Goal: Task Accomplishment & Management: Complete application form

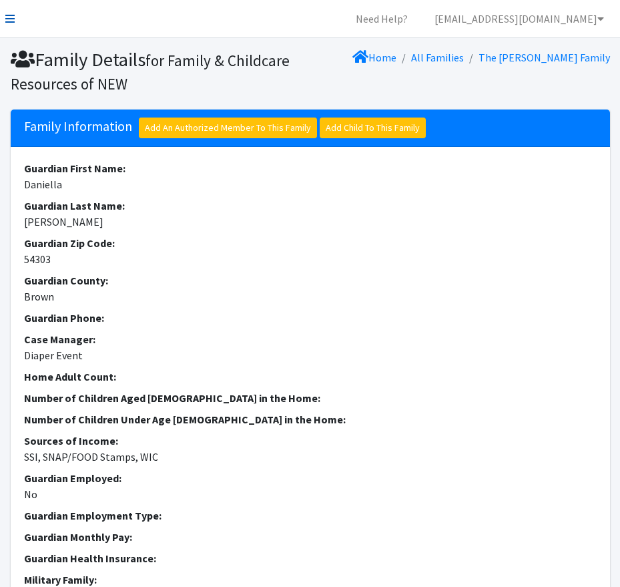
click at [4, 17] on nav "Need Help? shelby@fcrnew.org My Co-Workers My Profile Logout" at bounding box center [310, 19] width 620 height 38
click at [15, 19] on nav "Need Help? shelby@fcrnew.org My Co-Workers My Profile Logout" at bounding box center [310, 19] width 620 height 38
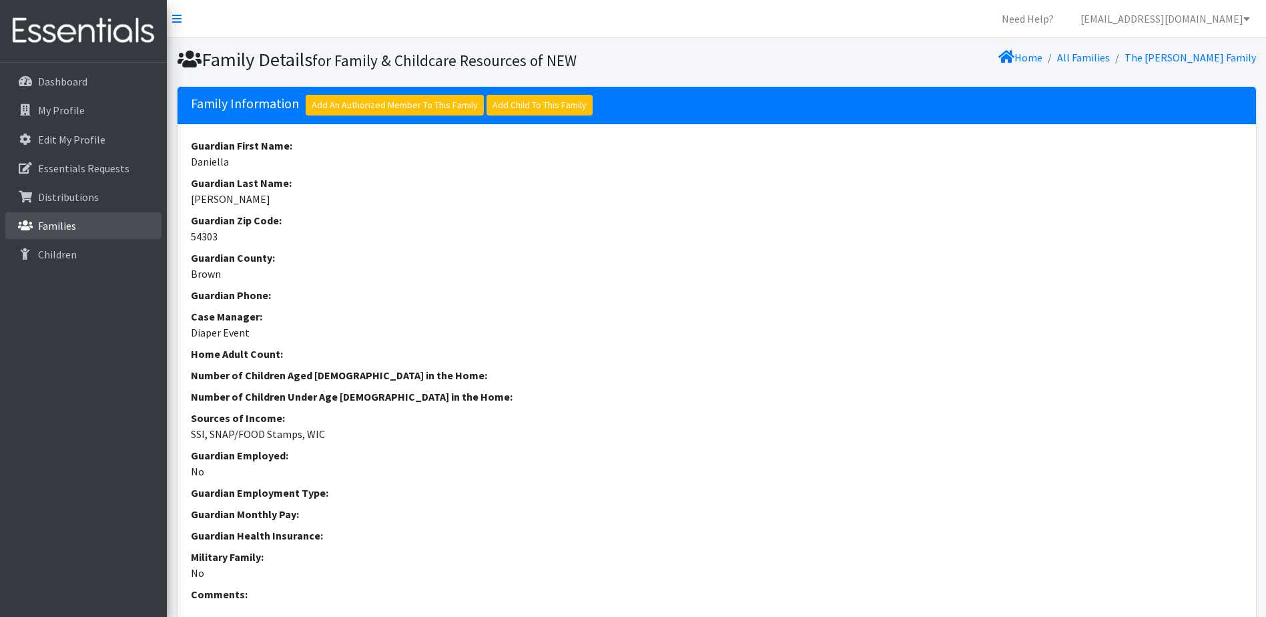
click at [84, 226] on link "Families" at bounding box center [83, 225] width 156 height 27
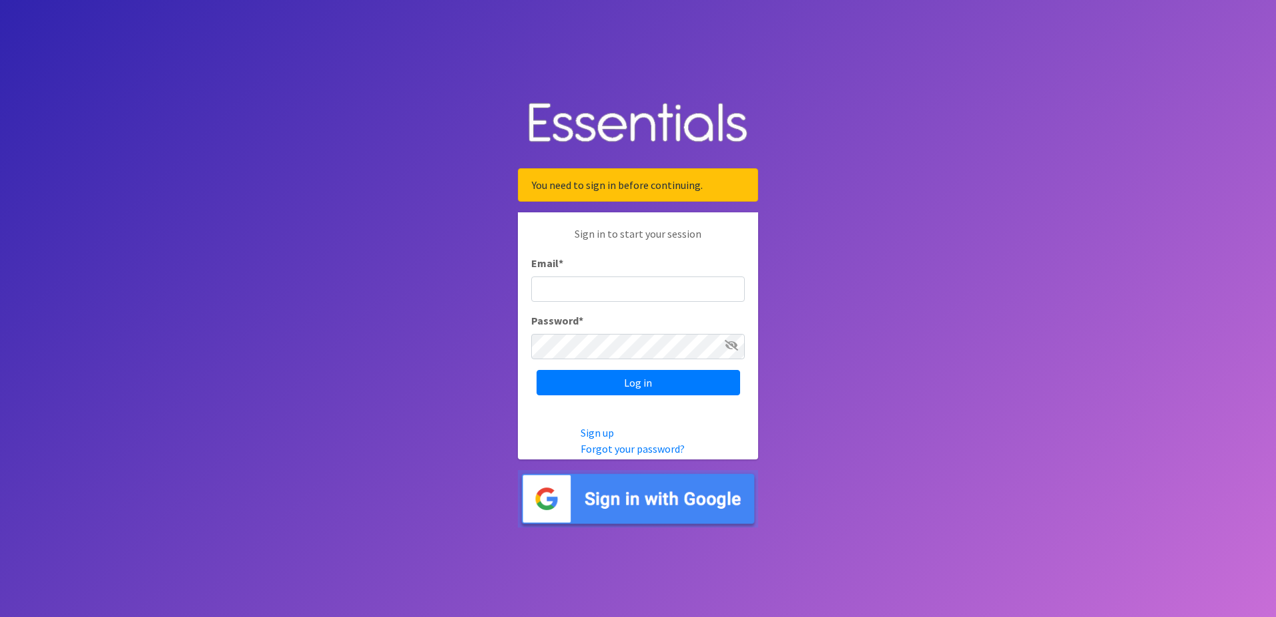
click at [517, 295] on body "You need to sign in before continuing. Sign in to start your session Email * Pa…" at bounding box center [638, 308] width 1276 height 617
click at [549, 287] on input "Email *" at bounding box center [638, 288] width 214 height 25
type input "Shelby@fcrnew.org"
click at [727, 344] on icon at bounding box center [731, 345] width 13 height 11
click at [589, 382] on input "Log in" at bounding box center [639, 382] width 204 height 25
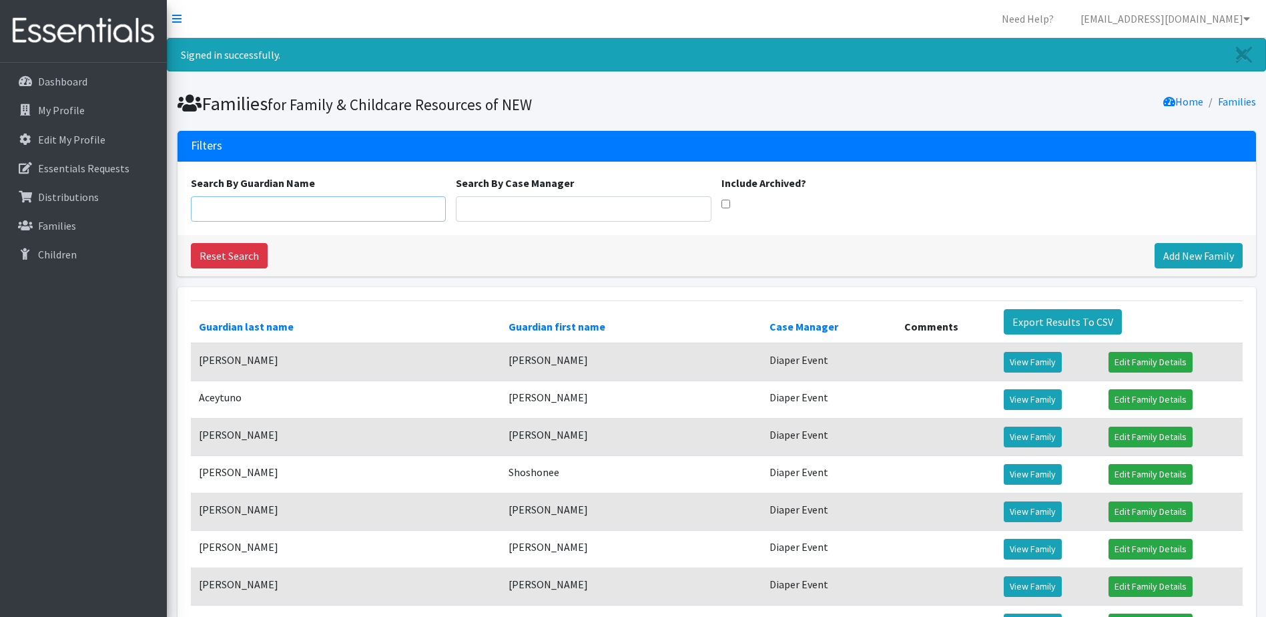
click at [201, 198] on input "Search By Guardian Name" at bounding box center [319, 208] width 256 height 25
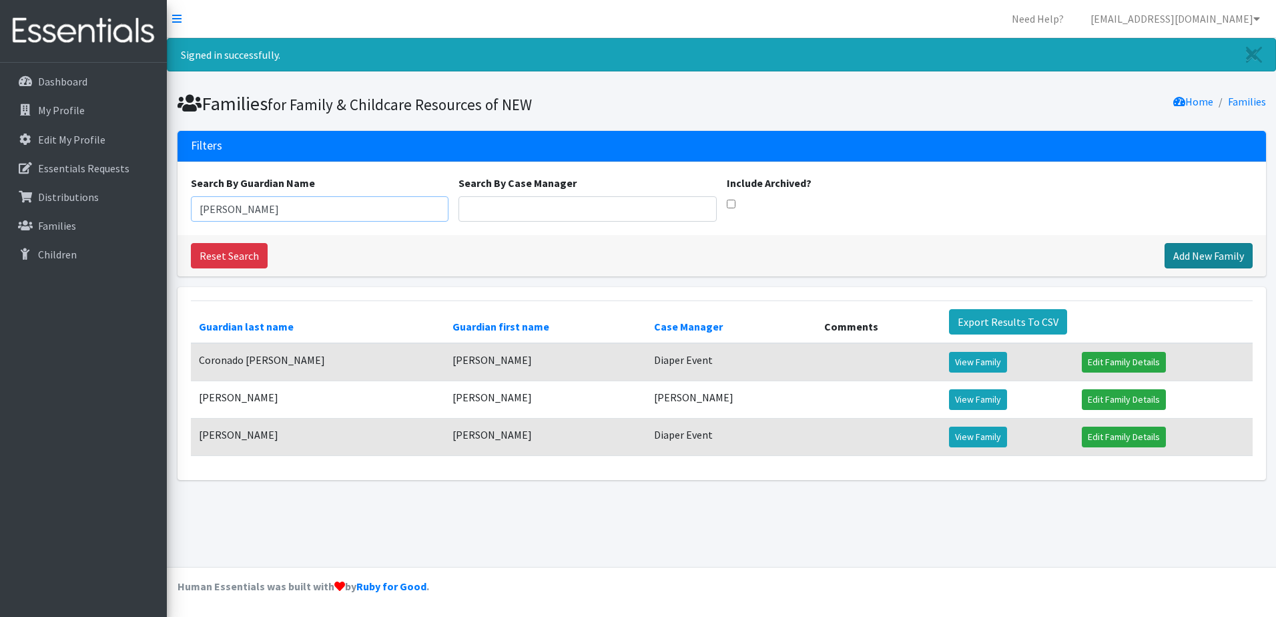
type input "[PERSON_NAME]"
click at [1190, 254] on link "Add New Family" at bounding box center [1208, 255] width 88 height 25
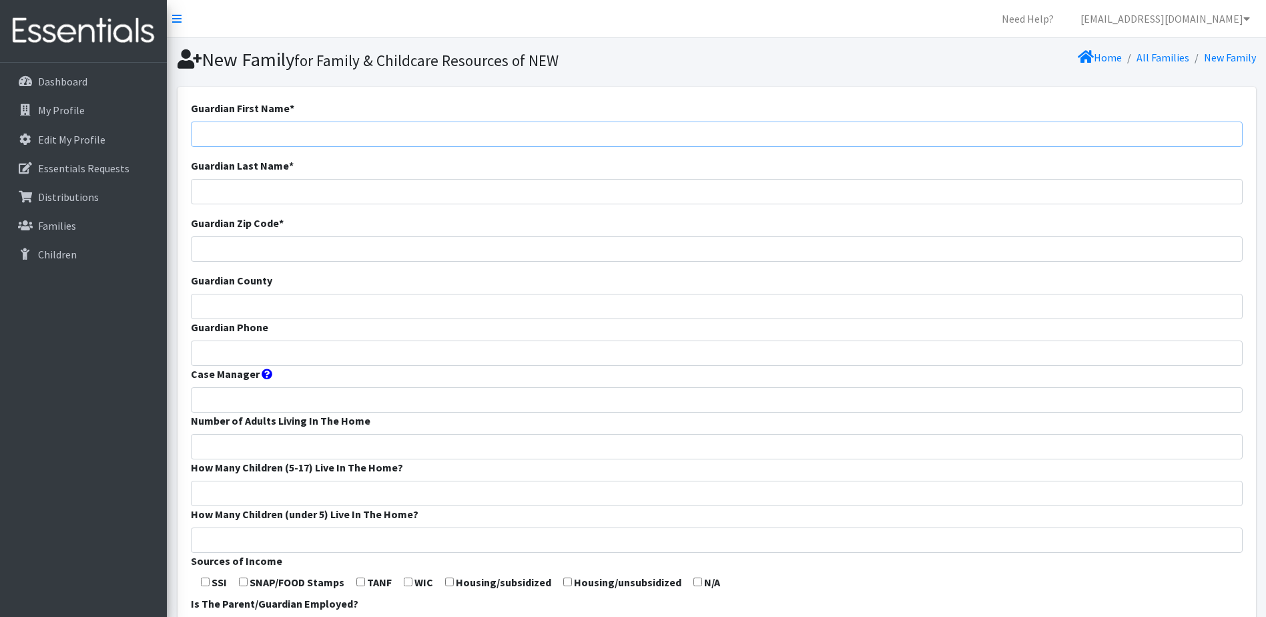
click at [282, 124] on input "Guardian First Name *" at bounding box center [717, 133] width 1052 height 25
type input "[PERSON_NAME]"
type input "T"
type input "[PERSON_NAME]"
click at [286, 250] on input "Guardian Zip Code *" at bounding box center [717, 248] width 1052 height 25
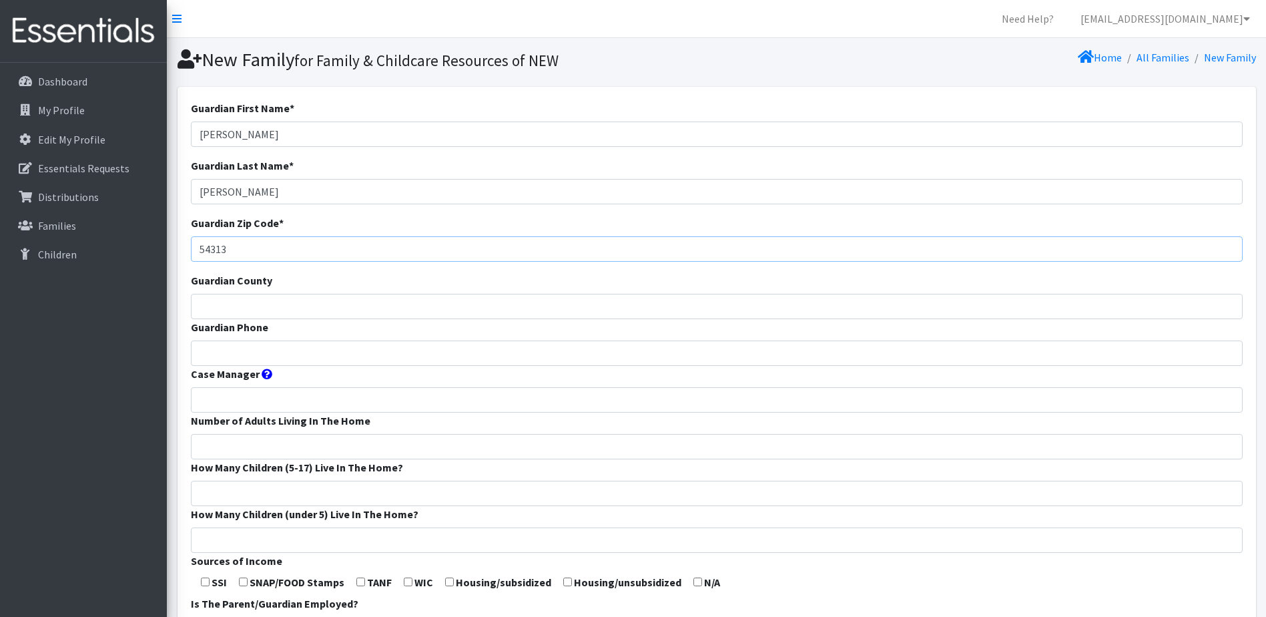
type input "54313"
click at [212, 300] on input "Guardian County" at bounding box center [717, 306] width 1052 height 25
type input "Brown"
click at [208, 351] on input "Guardian Phone" at bounding box center [717, 352] width 1052 height 25
click at [236, 356] on input "Guardian Phone" at bounding box center [717, 352] width 1052 height 25
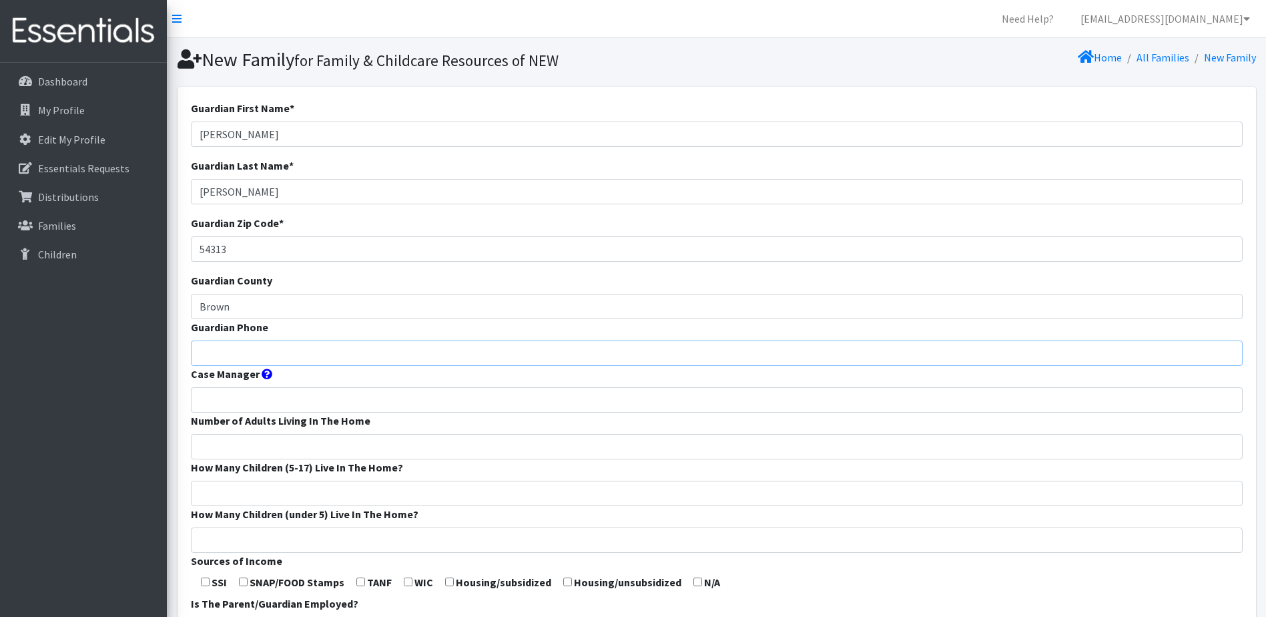
paste input "9202461434"
type input "9202461434"
click at [213, 394] on input "Case Manager" at bounding box center [717, 399] width 1052 height 25
type input "Diaper Event"
click at [242, 452] on input "Number of Adults Living In The Home" at bounding box center [717, 446] width 1052 height 25
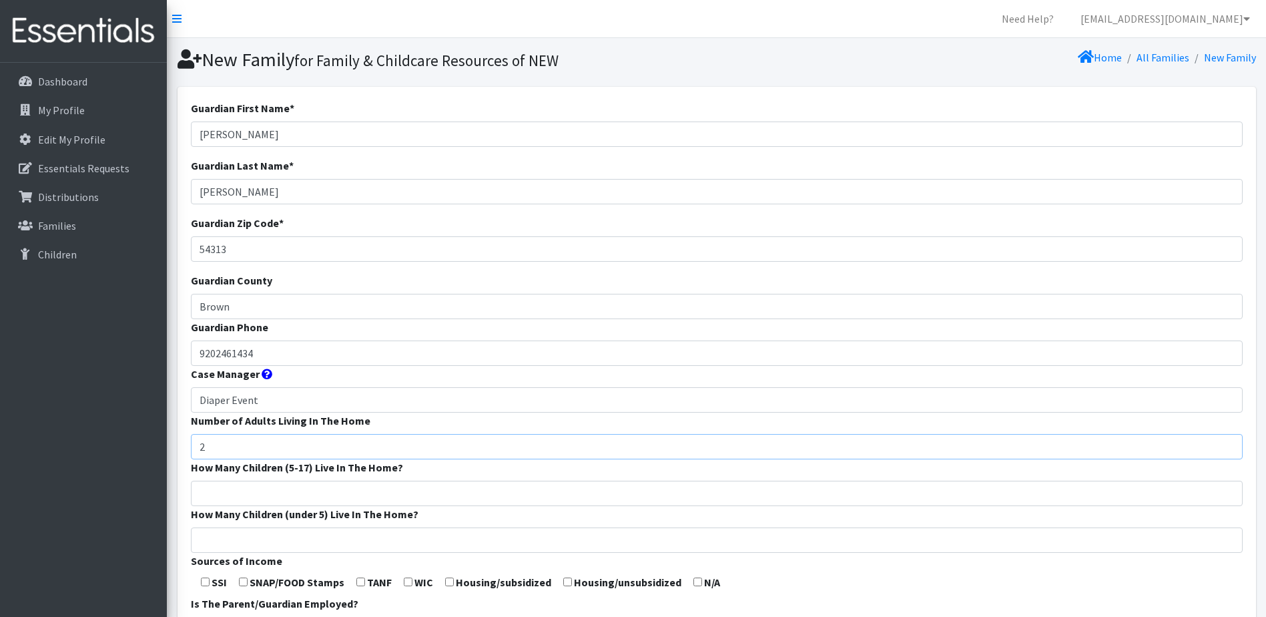
type input "2"
click at [270, 489] on input "How Many Children (5-17) Live In The Home?" at bounding box center [717, 492] width 1052 height 25
type input "1"
click at [280, 529] on input "How Many Children (under 5) Live In The Home?" at bounding box center [717, 539] width 1052 height 25
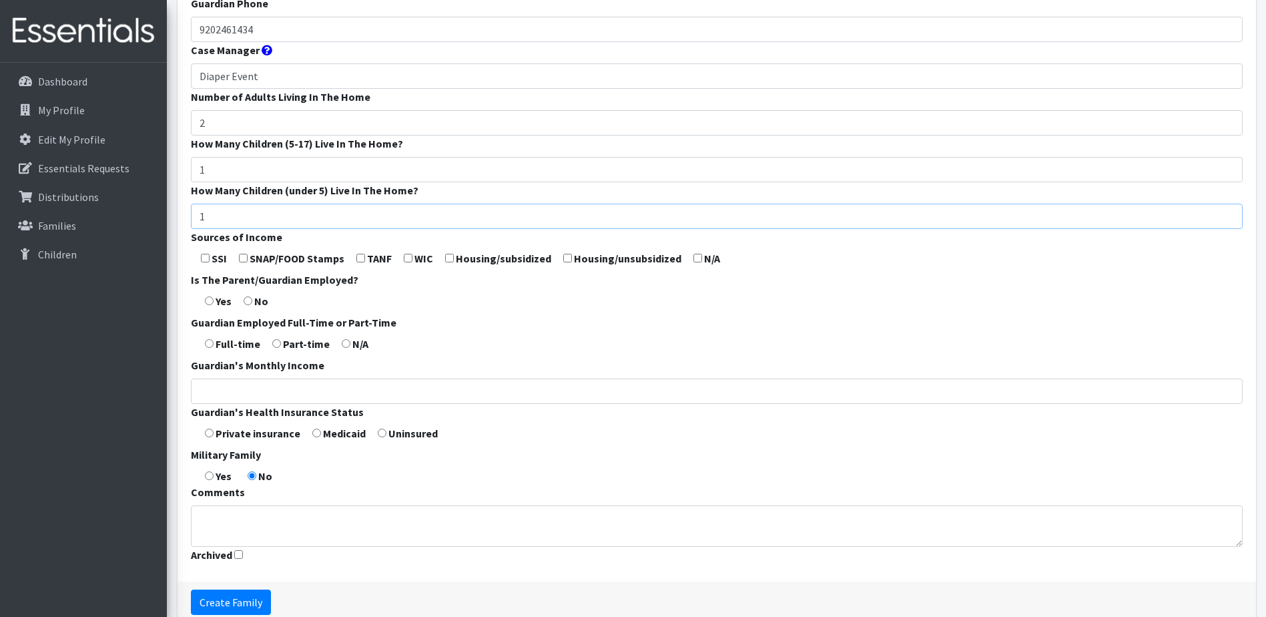
scroll to position [390, 0]
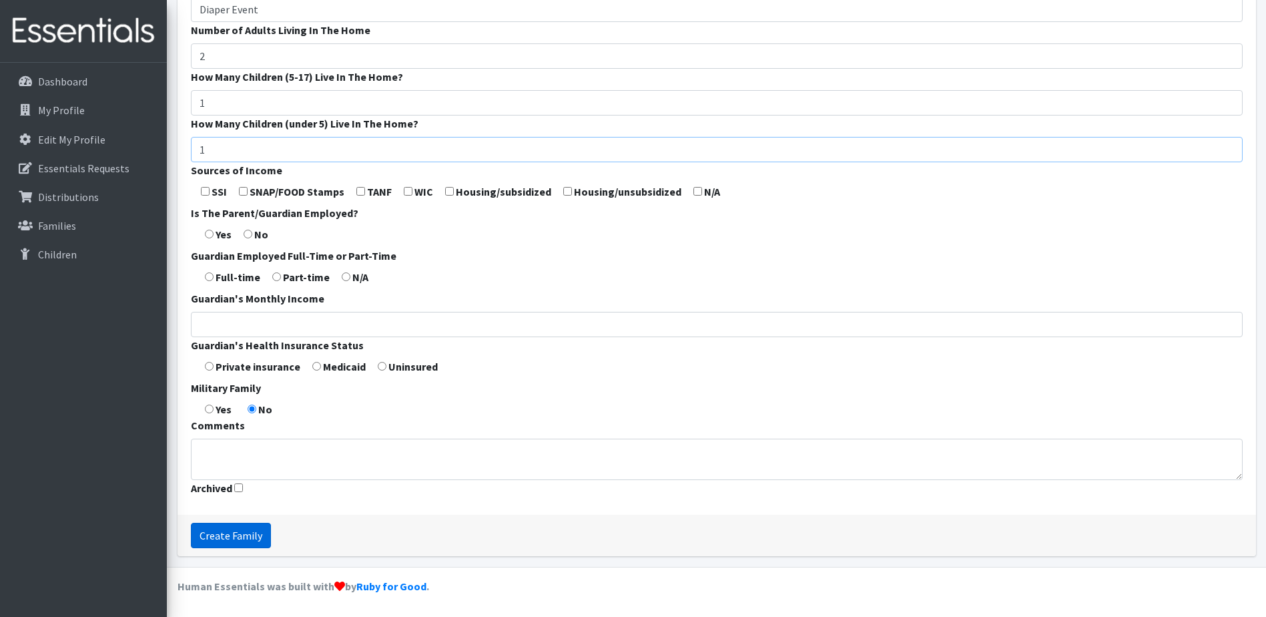
type input "1"
click at [237, 534] on input "Create Family" at bounding box center [231, 535] width 80 height 25
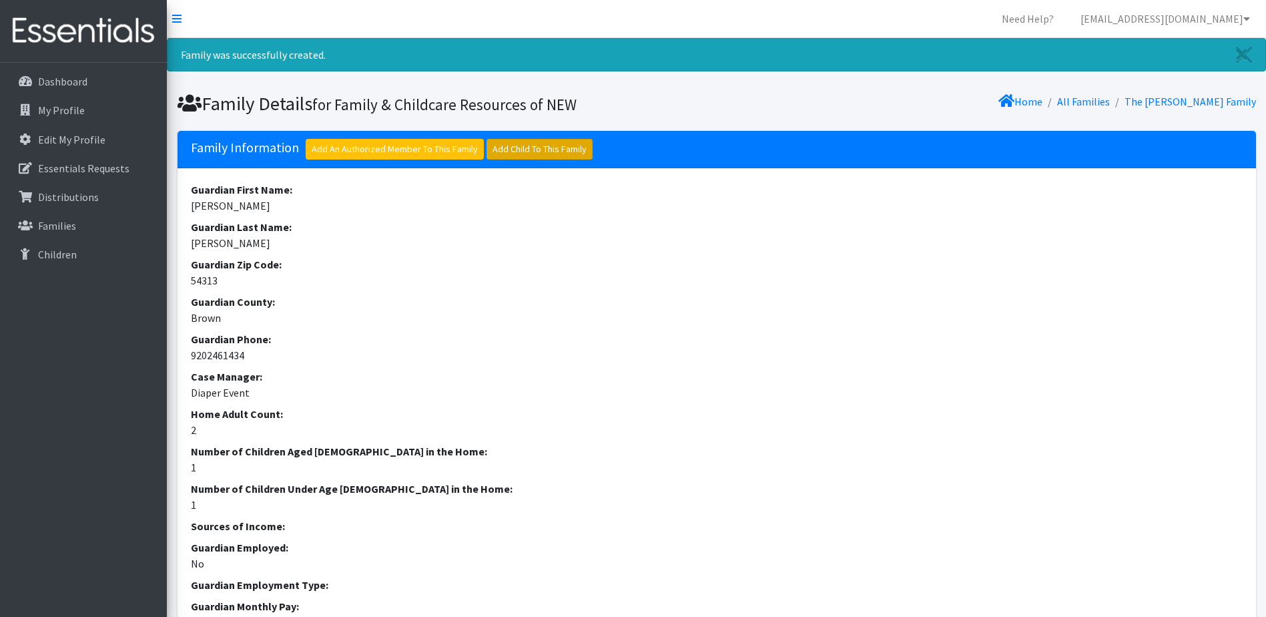
click at [528, 141] on link "Add Child To This Family" at bounding box center [539, 149] width 106 height 21
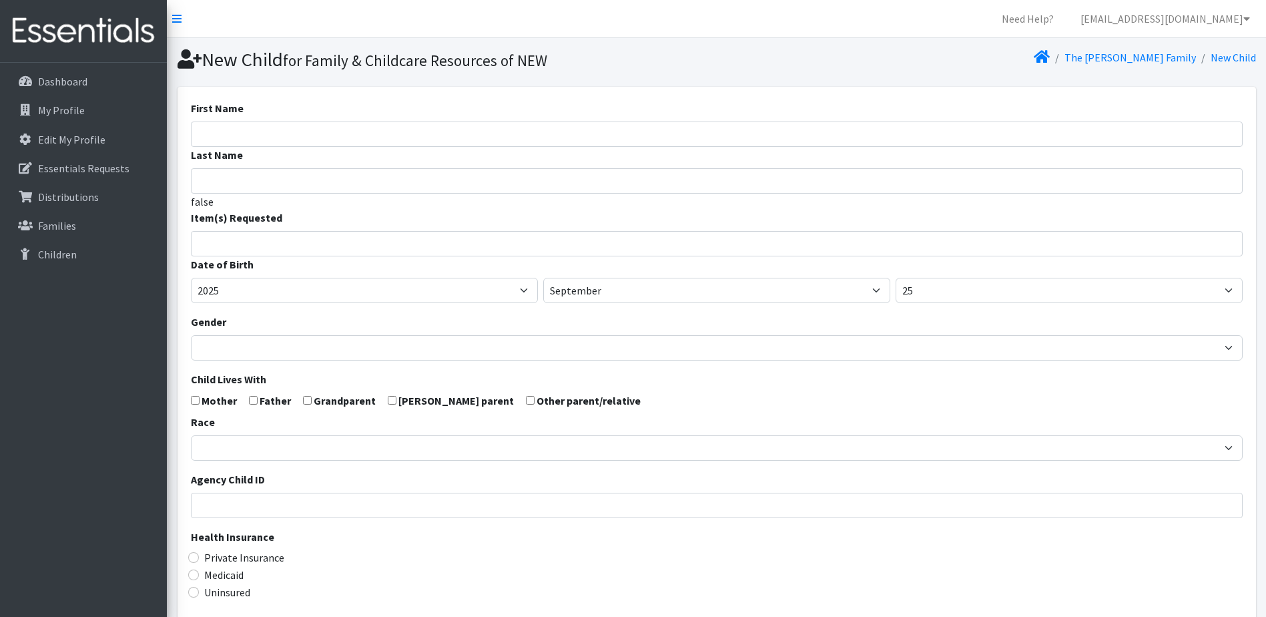
select select
click at [276, 117] on form "First Name Last Name false Item(s) Requested (Newborn) (Preemie) (Size 1) (Size…" at bounding box center [717, 437] width 1052 height 675
click at [242, 131] on input "First Name" at bounding box center [717, 133] width 1052 height 25
type input "Austin Lee"
click at [265, 172] on input "Last Name" at bounding box center [717, 180] width 1052 height 25
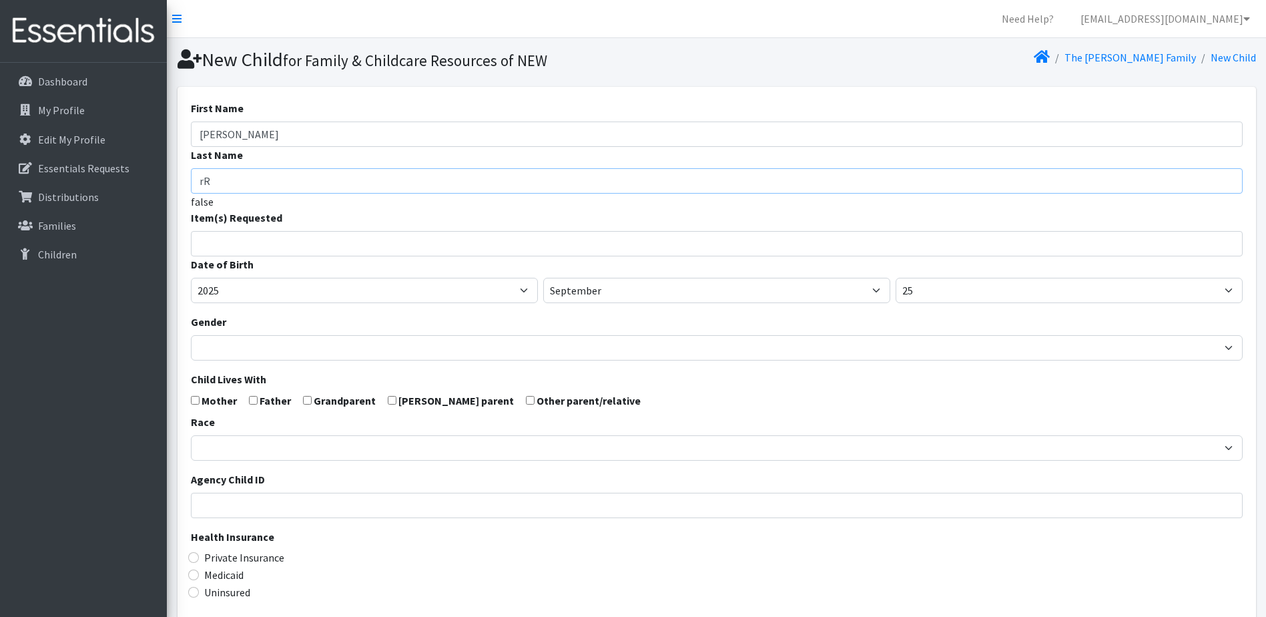
type input "r"
type input "Rodriguez"
click at [202, 240] on li at bounding box center [723, 240] width 1047 height 16
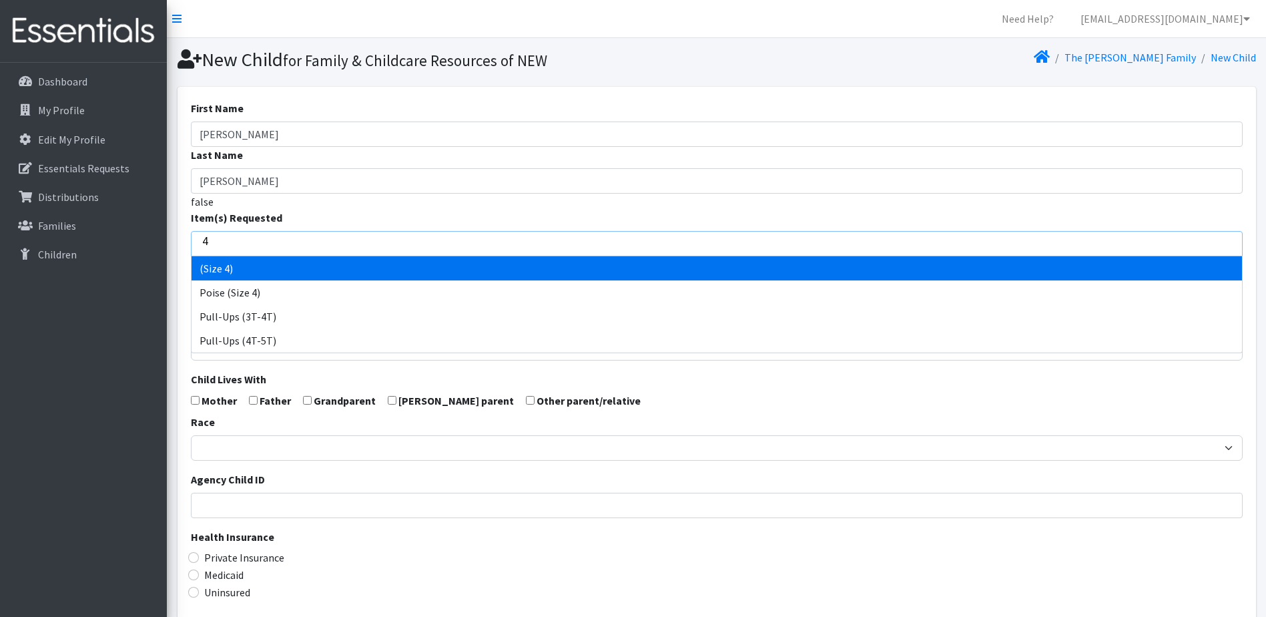
type input "4"
select select "14512"
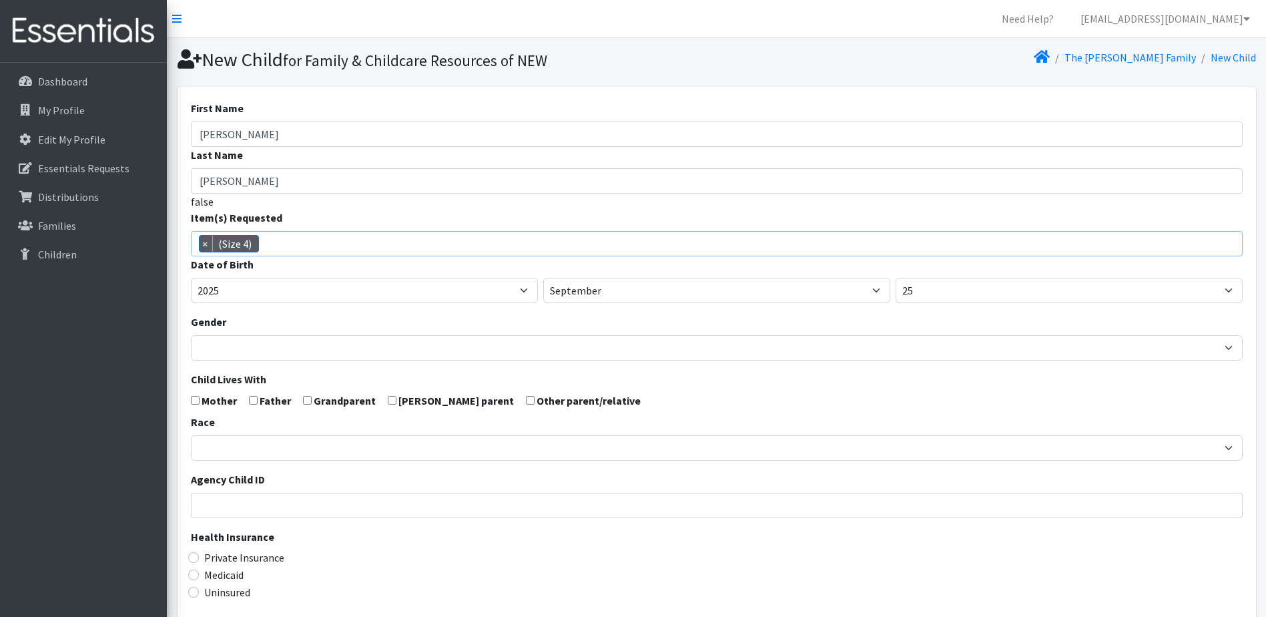
scroll to position [70, 0]
click at [262, 288] on select "2005 2006 2007 2008 2009 2010 2011 2012 2013 2014 2015 2016 2017 2018 2019 2020…" at bounding box center [364, 290] width 347 height 25
select select "2024"
click at [191, 278] on select "2005 2006 2007 2008 2009 2010 2011 2012 2013 2014 2015 2016 2017 2018 2019 2020…" at bounding box center [364, 290] width 347 height 25
click at [639, 291] on select "January February March April May June July August September October November De…" at bounding box center [716, 290] width 347 height 25
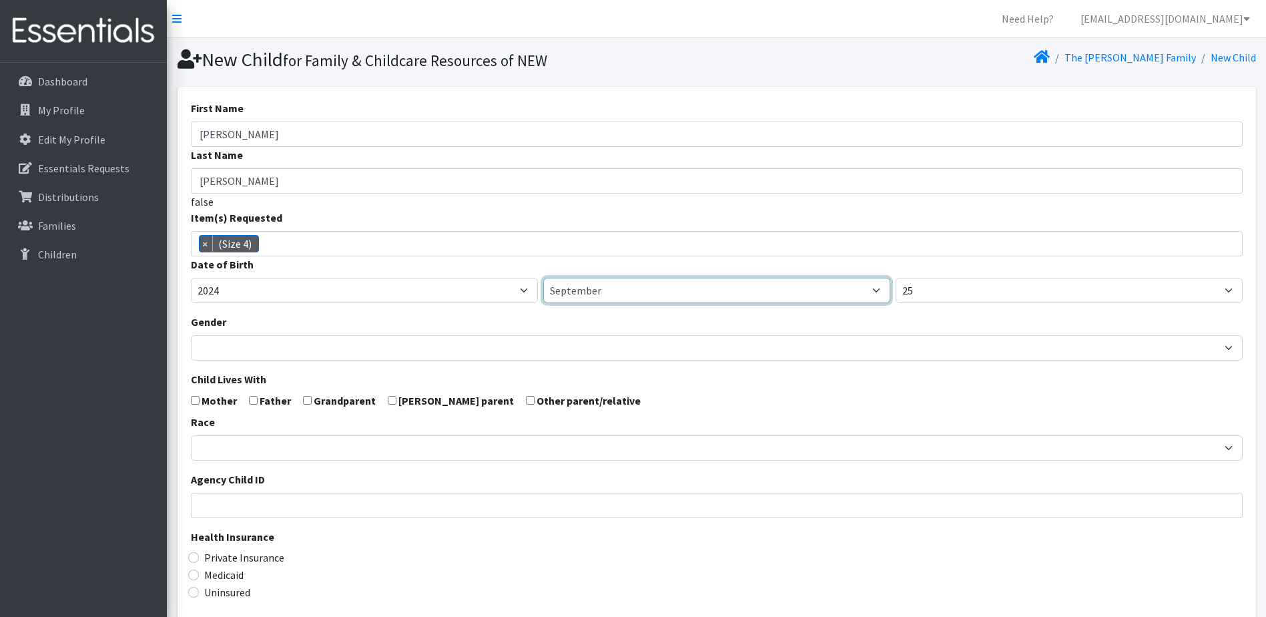
select select "12"
click at [543, 278] on select "January February March April May June July August September October November De…" at bounding box center [716, 290] width 347 height 25
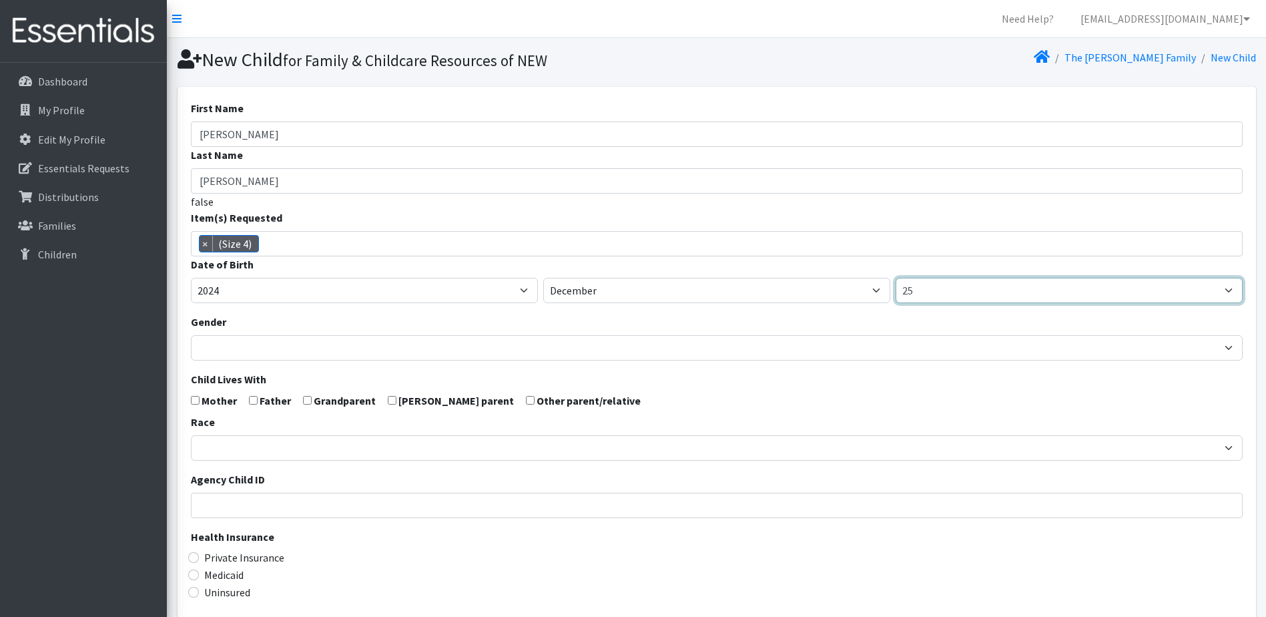
drag, startPoint x: 941, startPoint y: 292, endPoint x: 947, endPoint y: 283, distance: 11.1
click at [942, 292] on select "1 2 3 4 5 6 7 8 9 10 11 12 13 14 15 16 17 18 19 20 21 22 23 24 25 26 27 28 29 3…" at bounding box center [1069, 290] width 347 height 25
select select "2"
click at [896, 278] on select "1 2 3 4 5 6 7 8 9 10 11 12 13 14 15 16 17 18 19 20 21 22 23 24 25 26 27 28 29 3…" at bounding box center [1069, 290] width 347 height 25
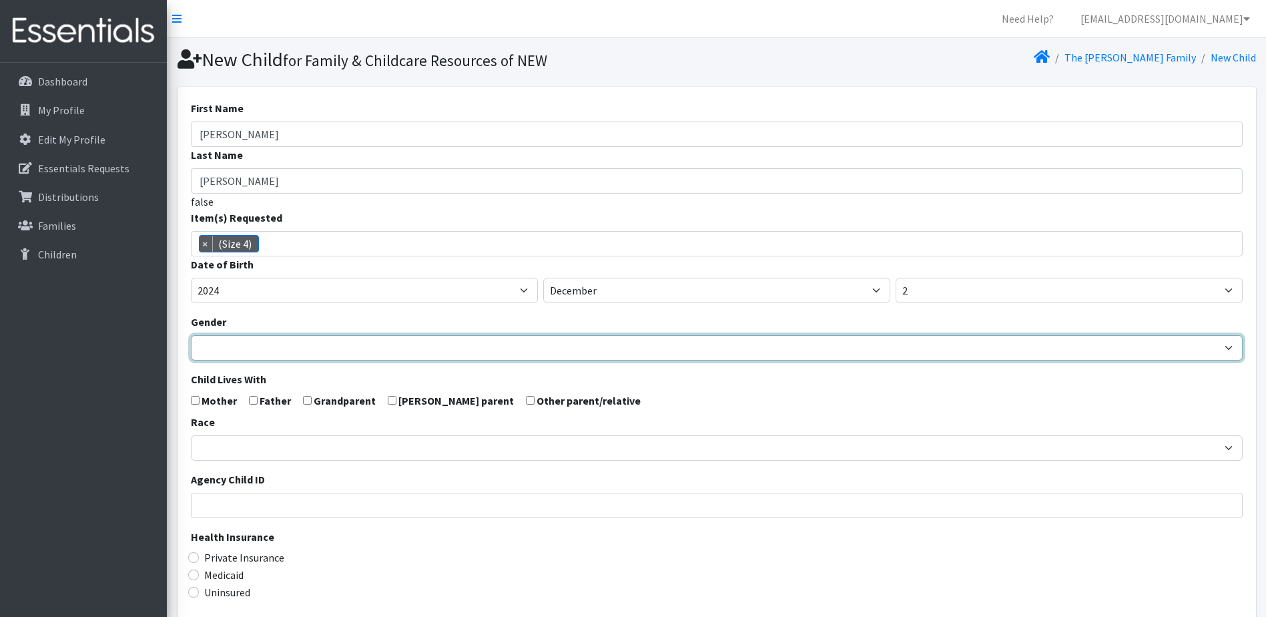
drag, startPoint x: 215, startPoint y: 347, endPoint x: 222, endPoint y: 349, distance: 7.0
click at [216, 346] on select "Male Female" at bounding box center [717, 347] width 1052 height 25
select select "Male"
click at [191, 335] on select "Male Female" at bounding box center [717, 347] width 1052 height 25
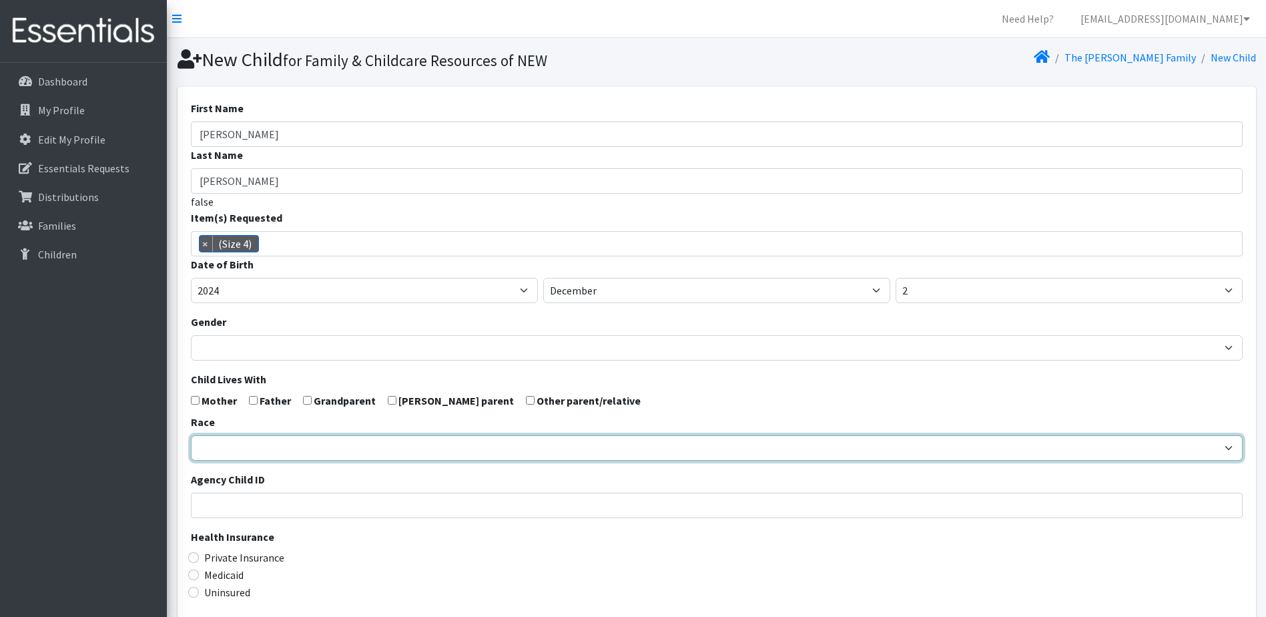
click at [221, 445] on select "African American Caucasian Hispanic Asian American Indian Pacific Islander Mult…" at bounding box center [717, 447] width 1052 height 25
select select "Caucasian"
click at [191, 435] on select "African American Caucasian Hispanic Asian American Indian Pacific Islander Mult…" at bounding box center [717, 447] width 1052 height 25
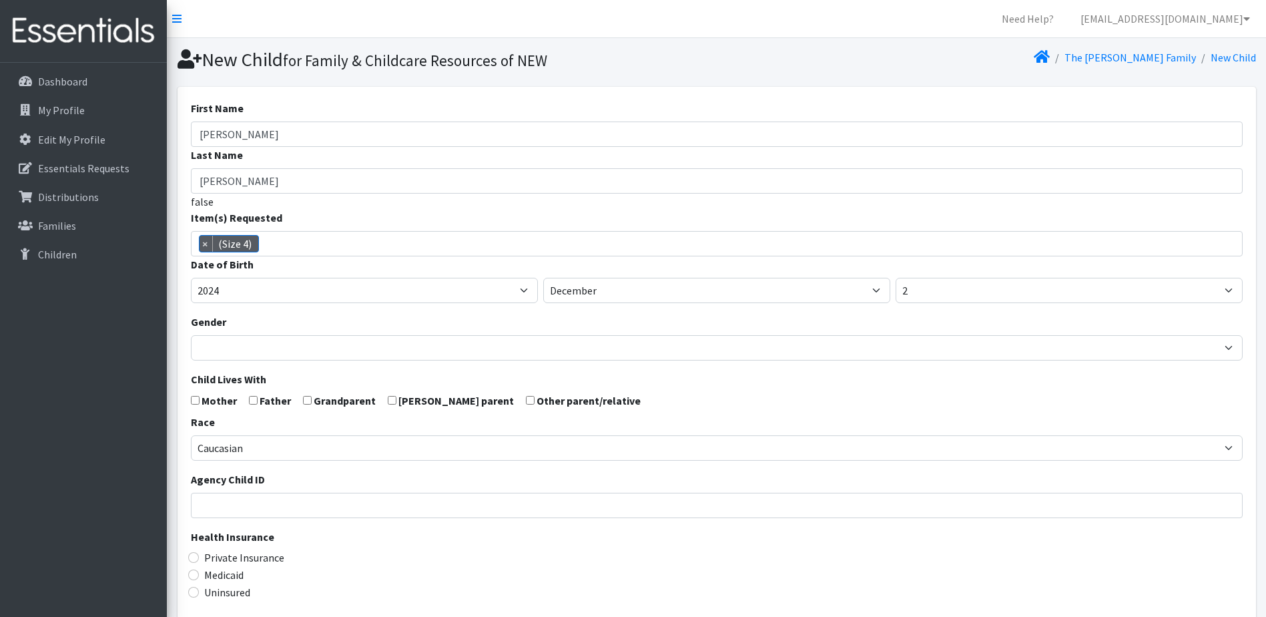
click at [195, 406] on form "First Name Austin Lee Last Name Rodriguez false Item(s) Requested (Newborn) (Pr…" at bounding box center [717, 437] width 1052 height 675
click at [197, 398] on input "checkbox" at bounding box center [195, 400] width 9 height 9
checkbox input "true"
click at [253, 398] on input "checkbox" at bounding box center [253, 400] width 9 height 9
checkbox input "true"
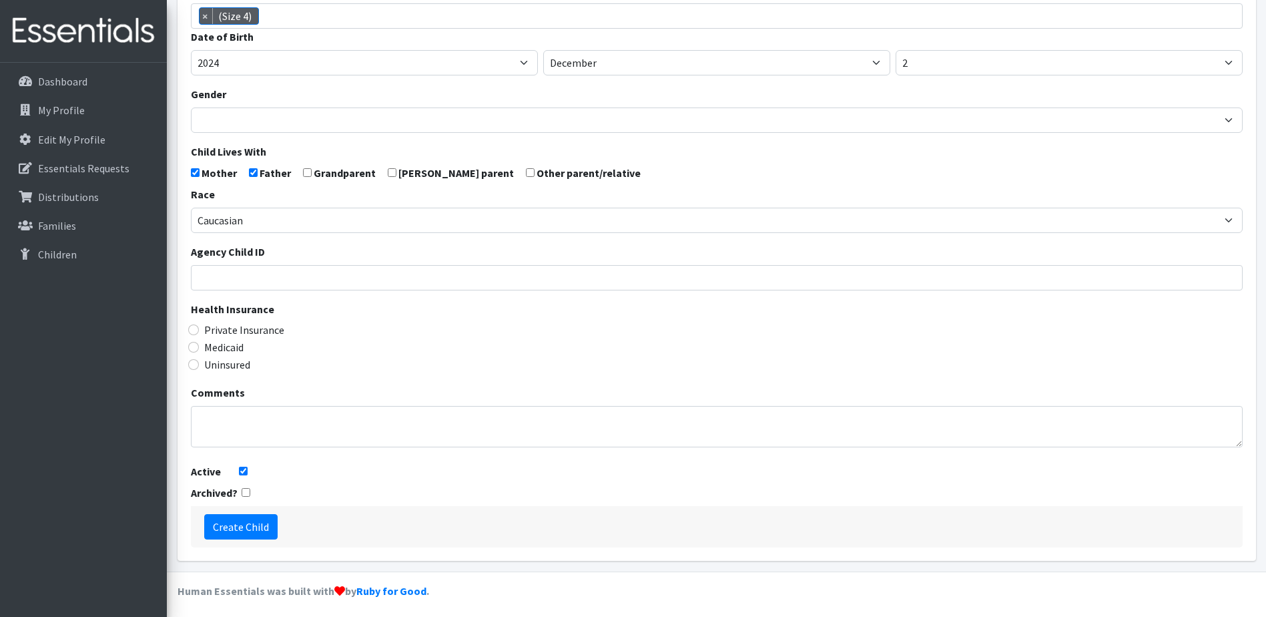
scroll to position [232, 0]
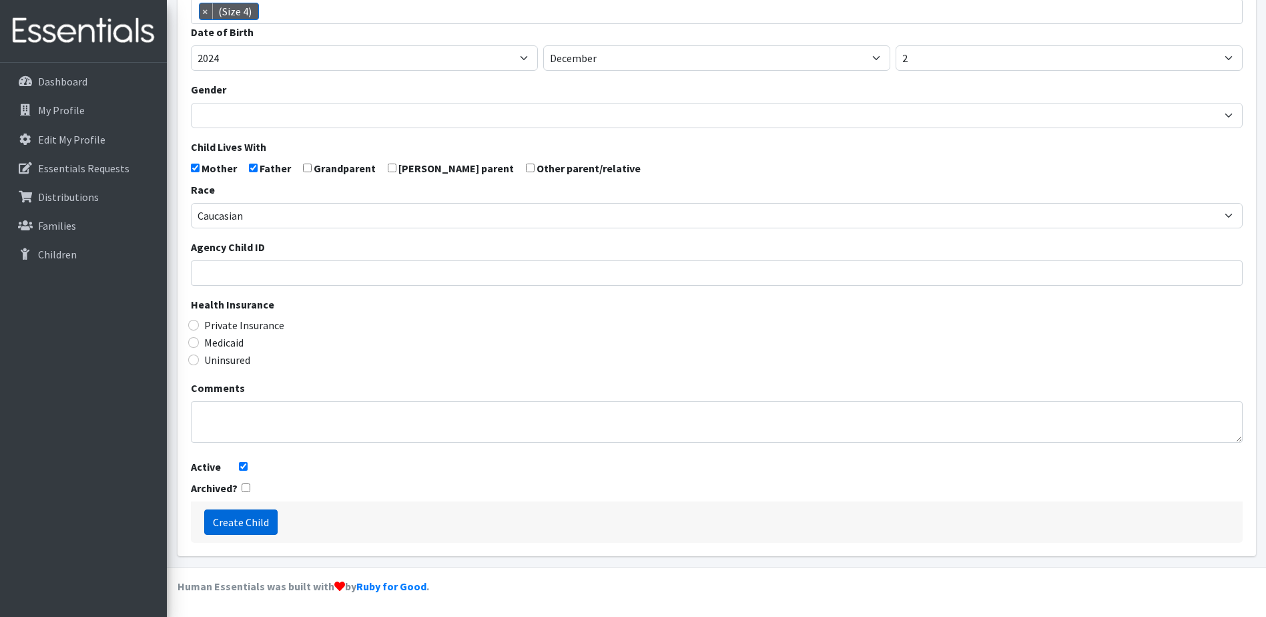
click at [219, 522] on input "Create Child" at bounding box center [240, 521] width 73 height 25
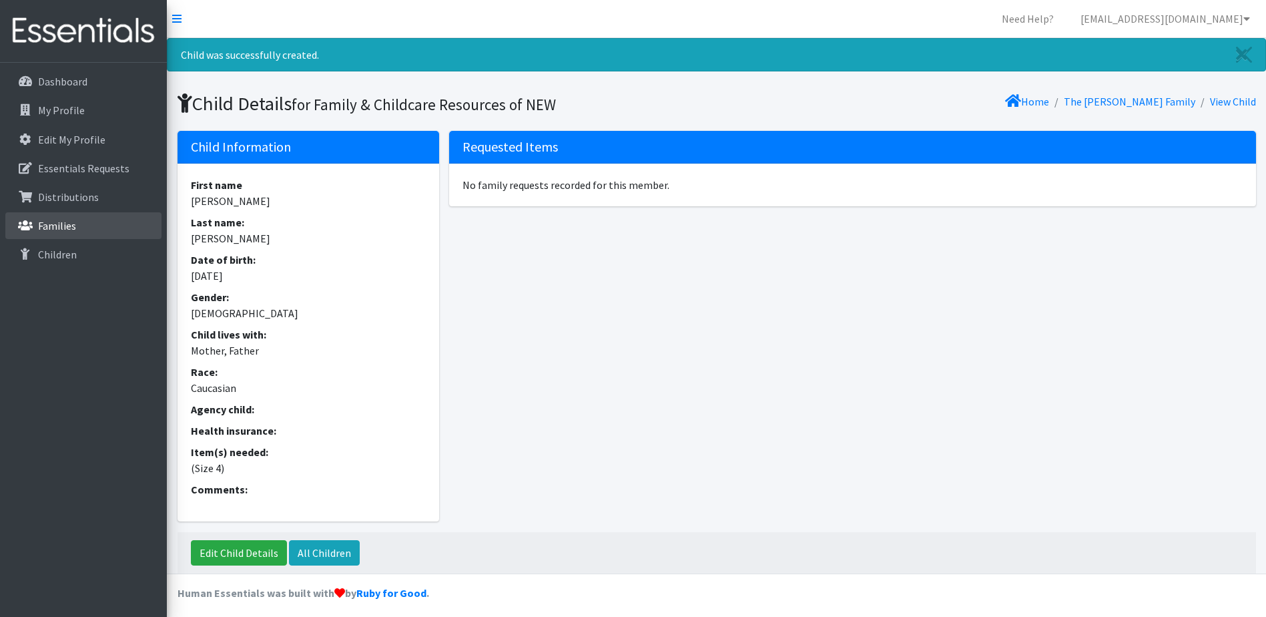
drag, startPoint x: 66, startPoint y: 227, endPoint x: 137, endPoint y: 224, distance: 70.8
click at [66, 227] on p "Families" at bounding box center [57, 225] width 38 height 13
